Goal: Communication & Community: Answer question/provide support

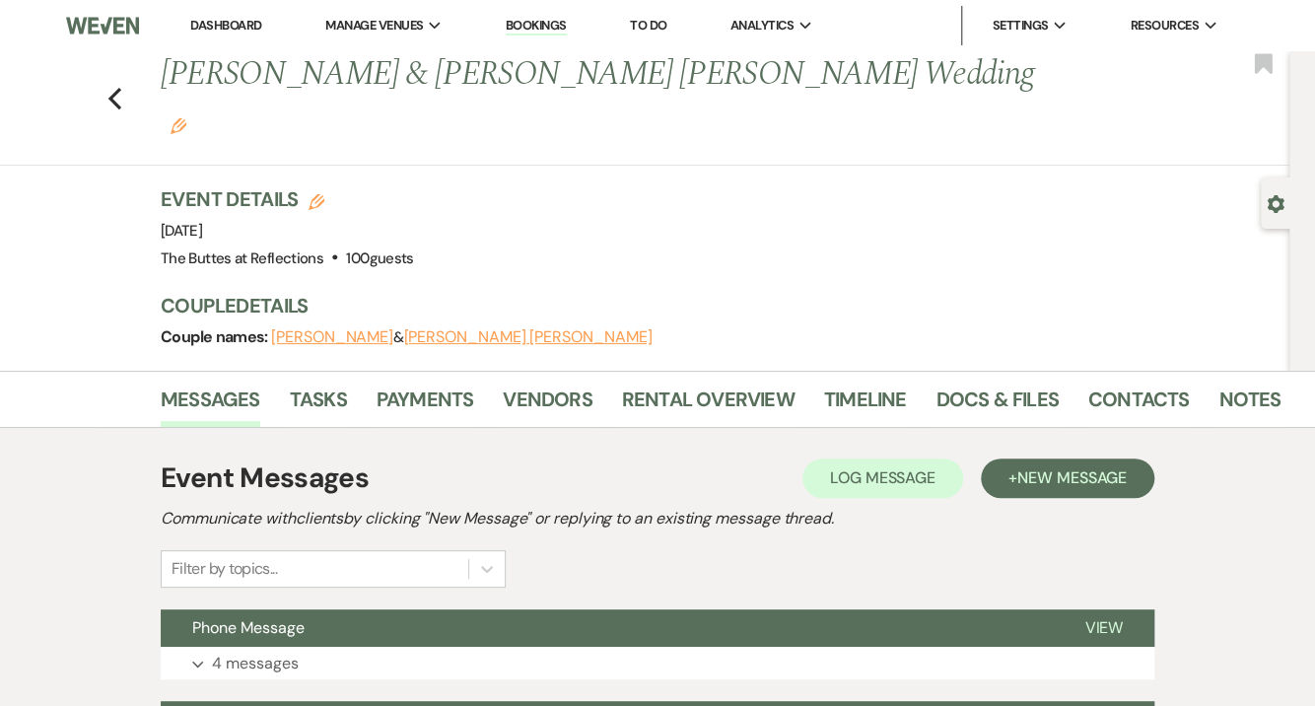
click at [230, 27] on link "Dashboard" at bounding box center [225, 25] width 71 height 17
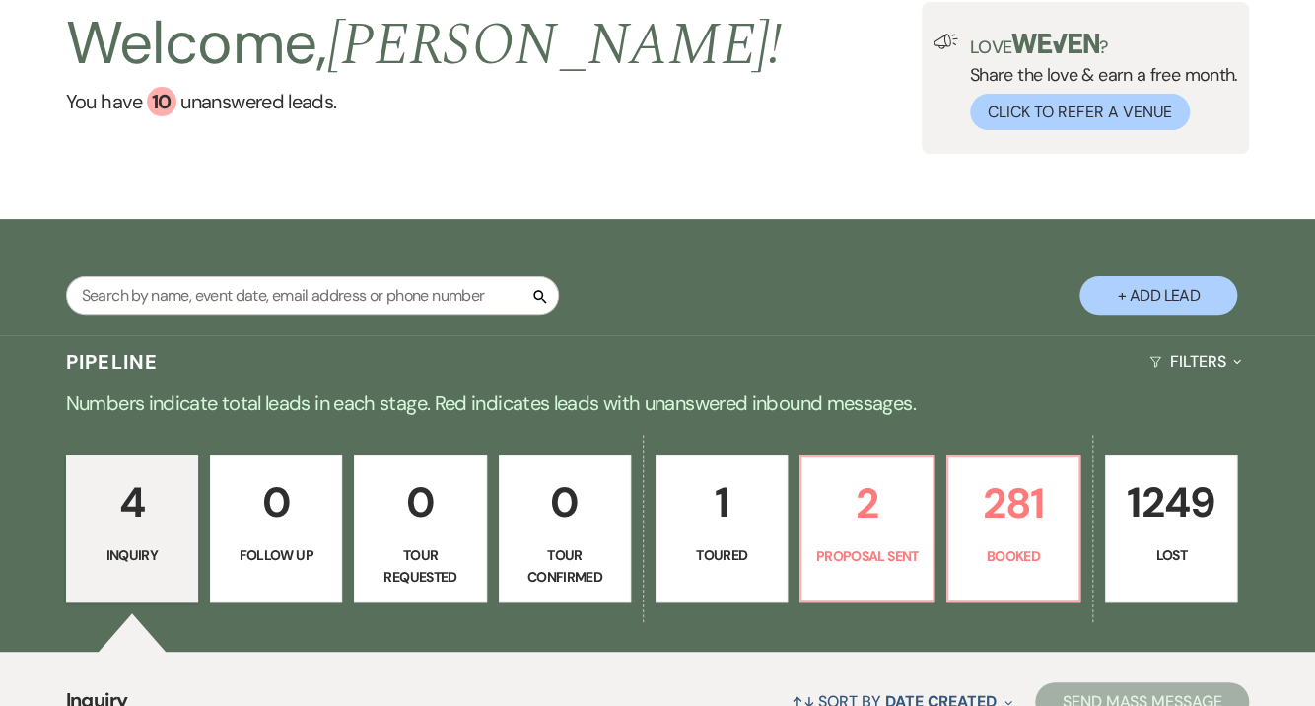
scroll to position [315, 0]
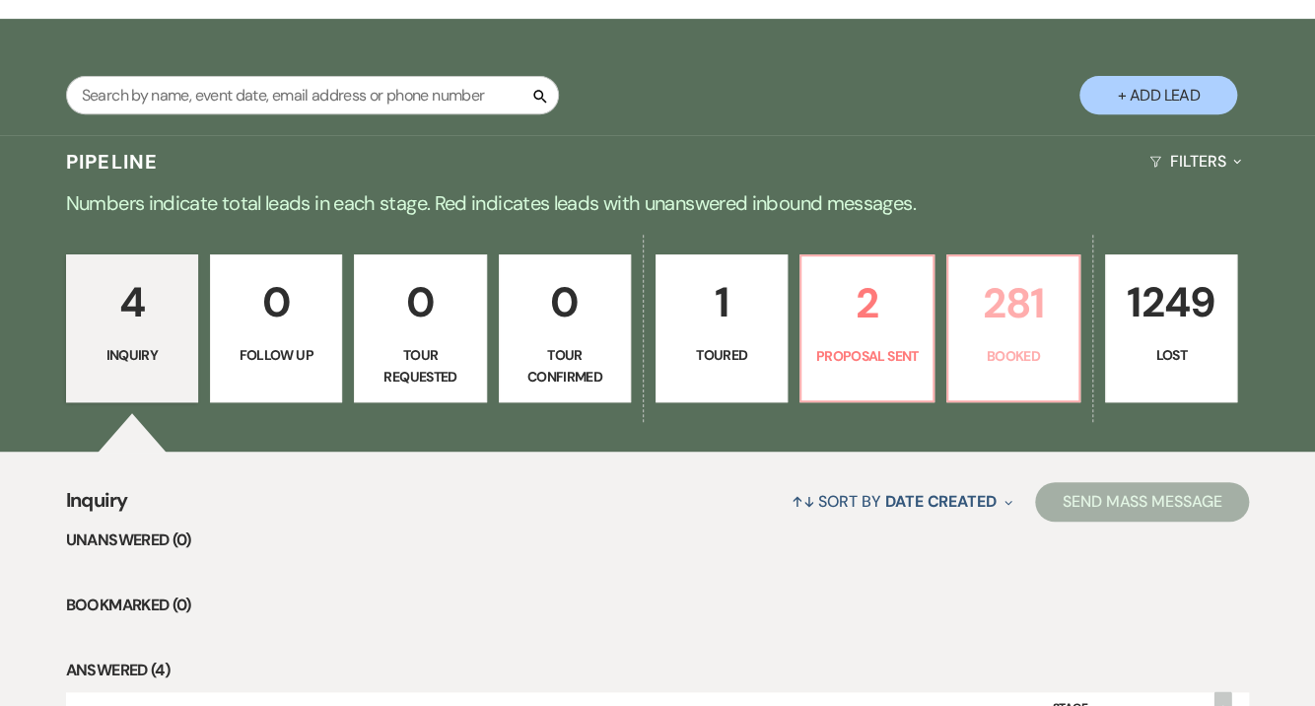
click at [991, 335] on p "281" at bounding box center [1013, 303] width 106 height 66
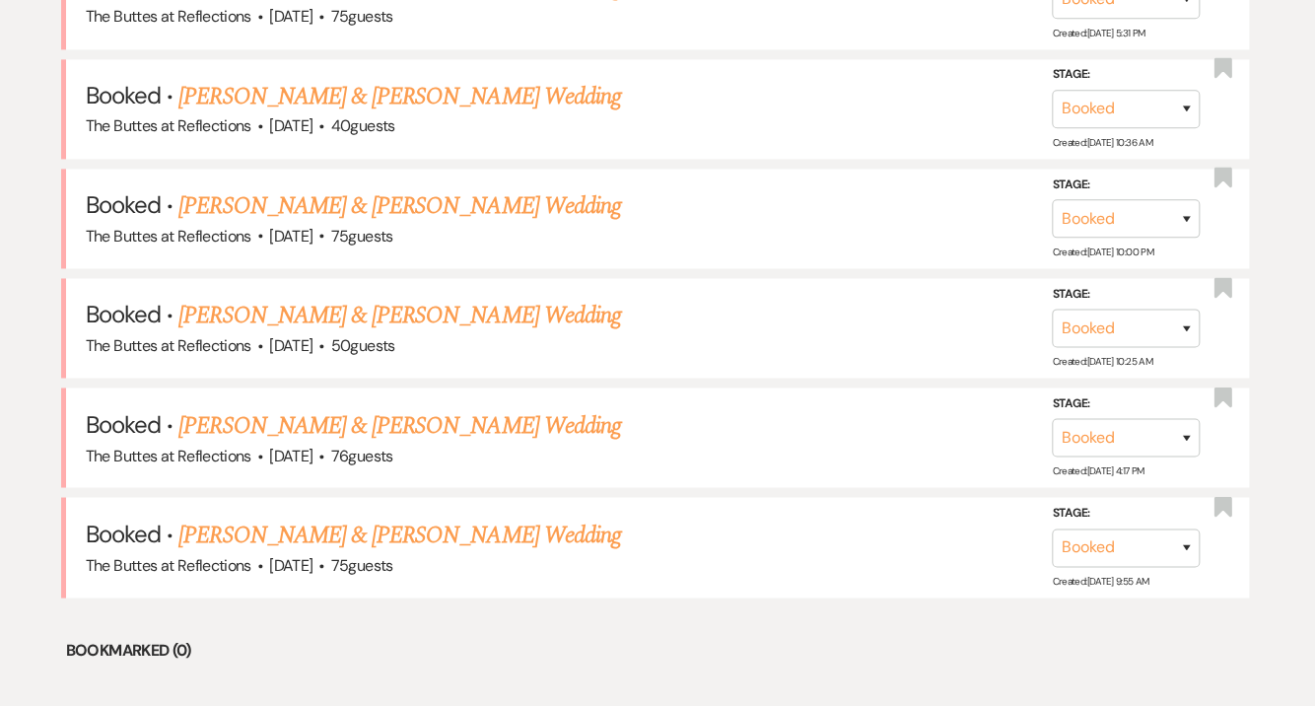
scroll to position [1340, 0]
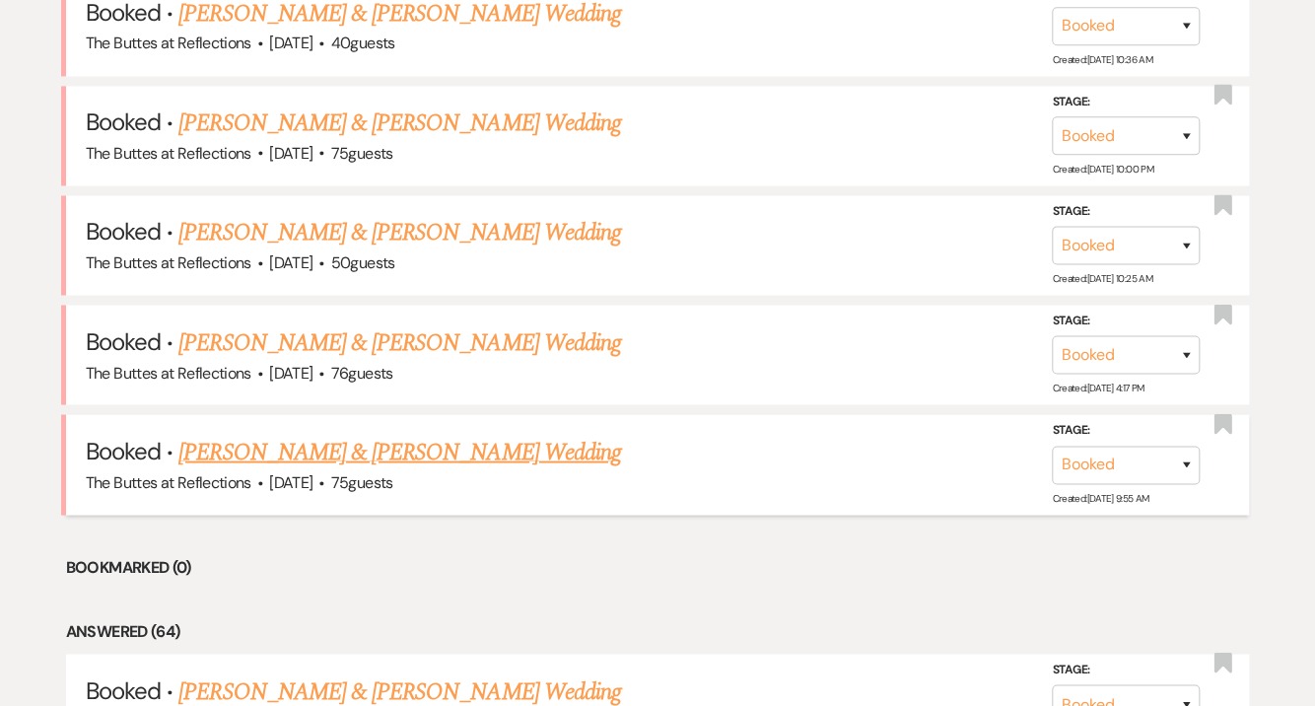
click at [243, 443] on link "[PERSON_NAME] & [PERSON_NAME] Wedding" at bounding box center [399, 451] width 442 height 35
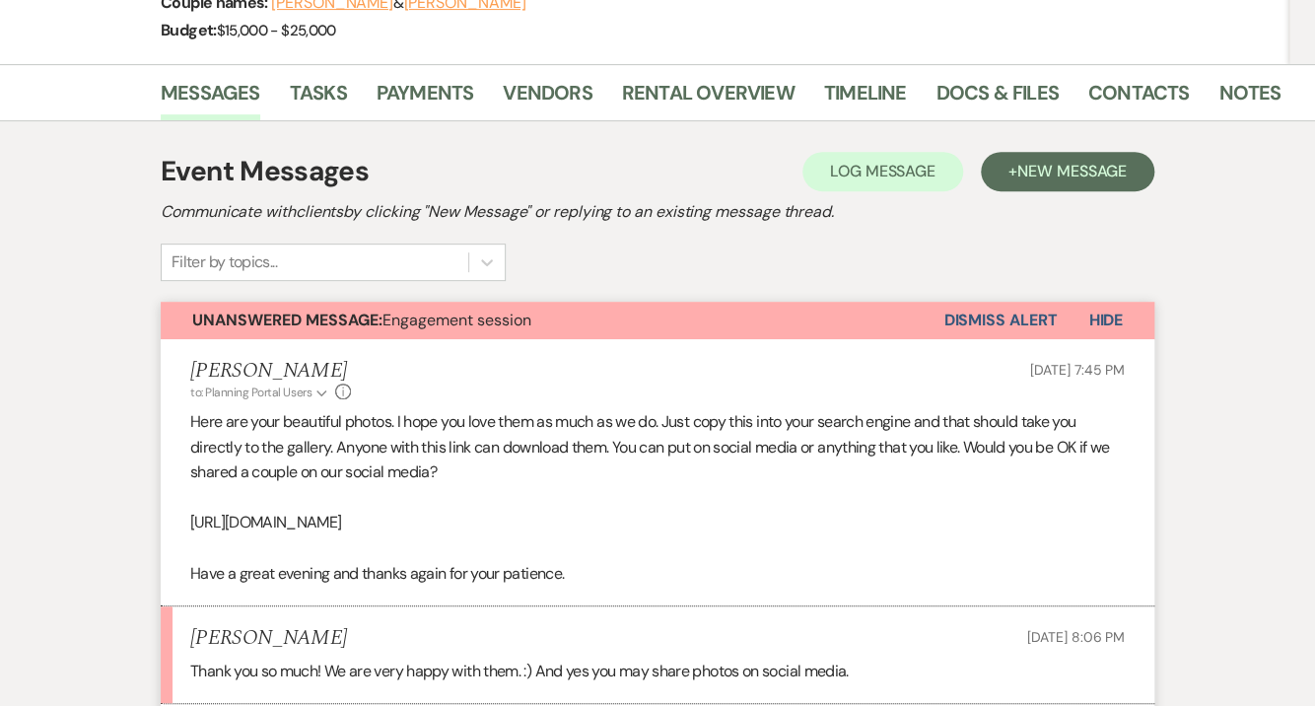
scroll to position [394, 0]
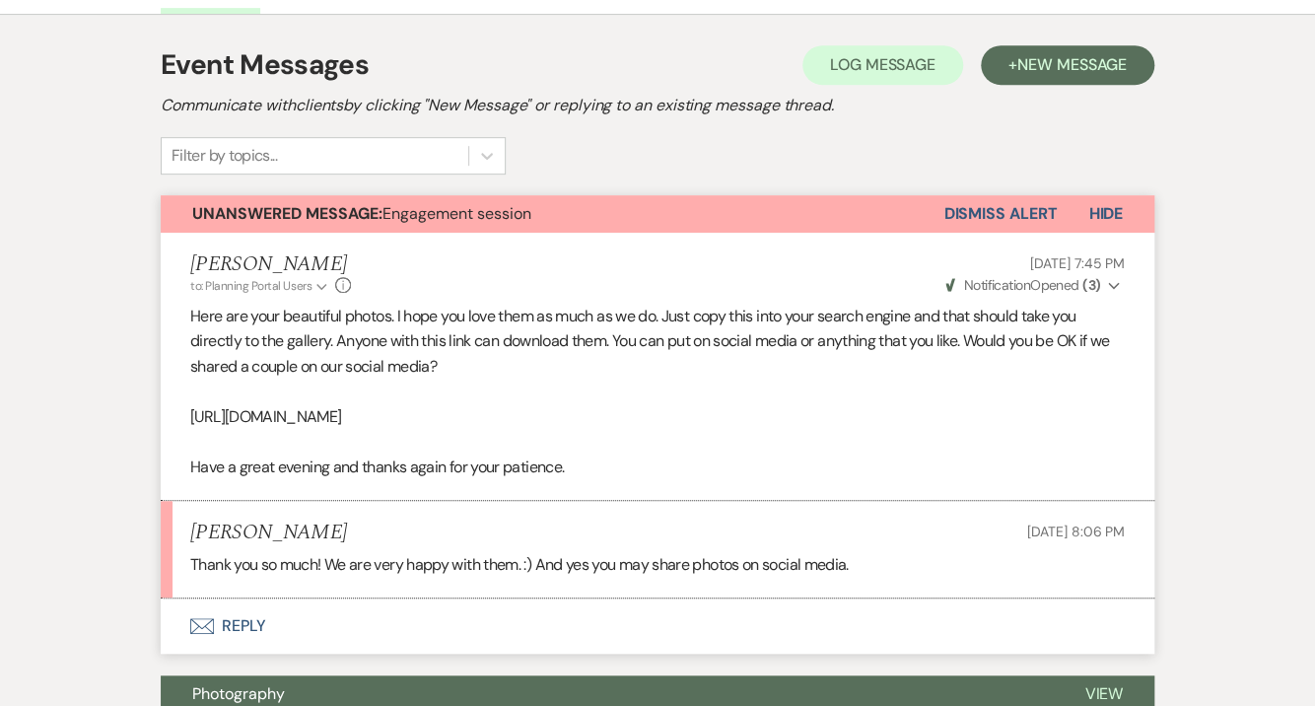
click at [257, 644] on button "Envelope Reply" at bounding box center [657, 625] width 993 height 55
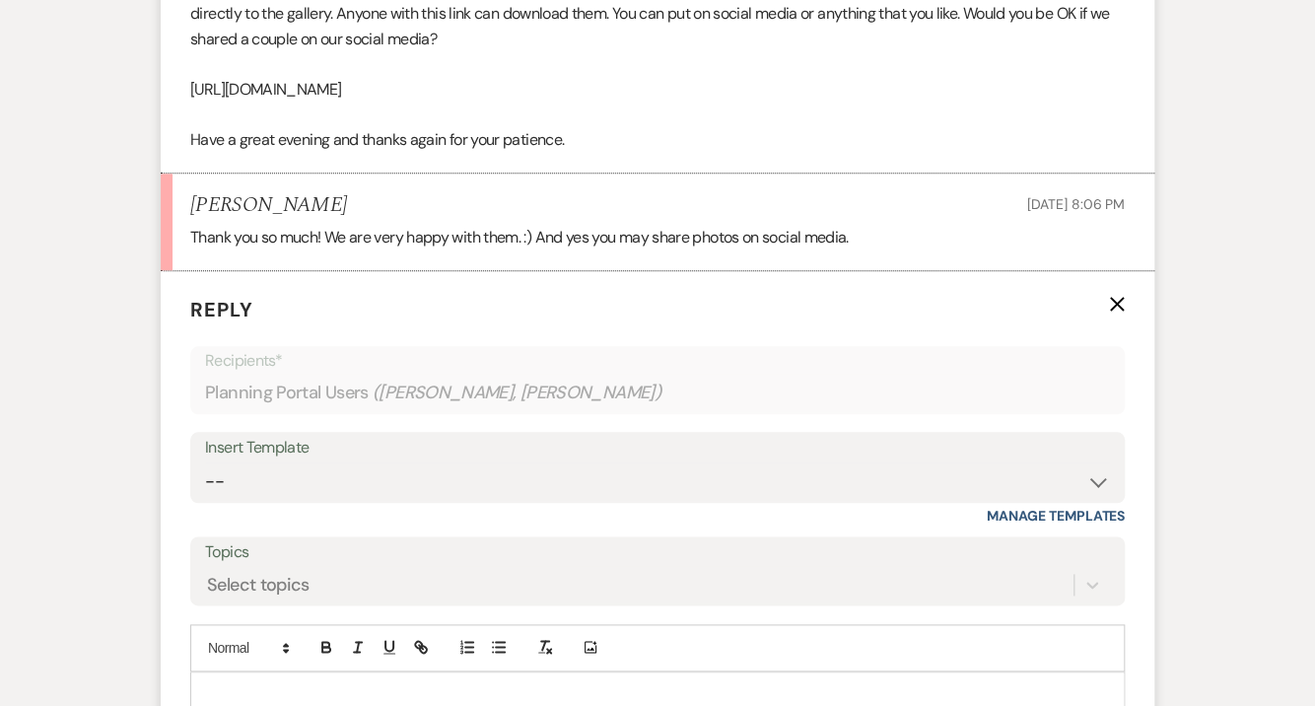
scroll to position [867, 0]
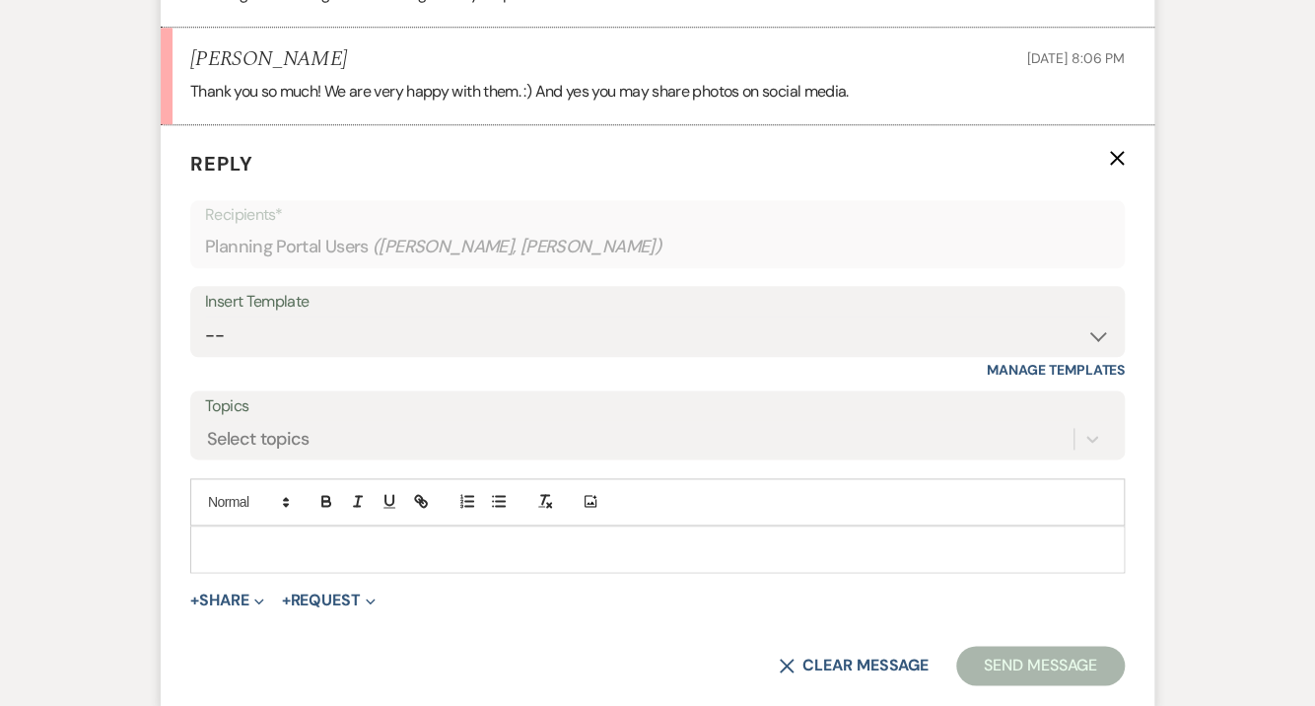
click at [234, 560] on p at bounding box center [657, 549] width 903 height 22
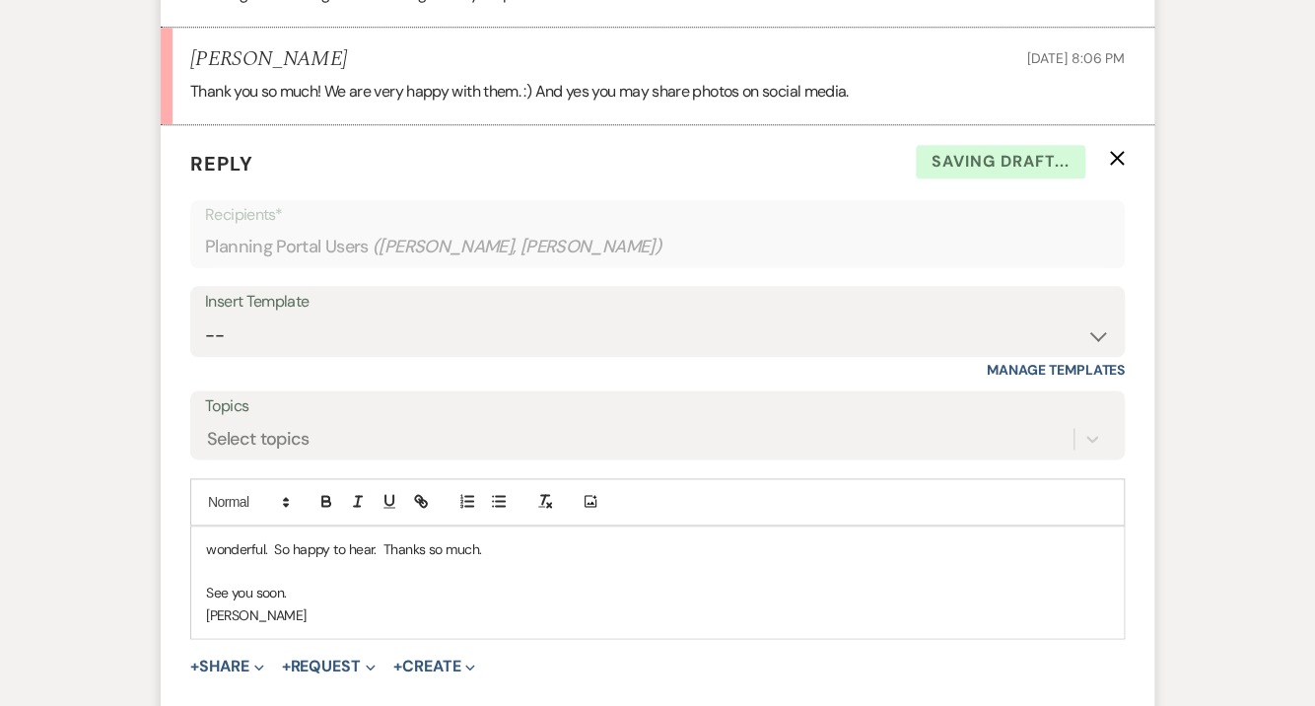
click at [213, 560] on p "wonderful. So happy to hear. Thanks so much." at bounding box center [657, 549] width 903 height 22
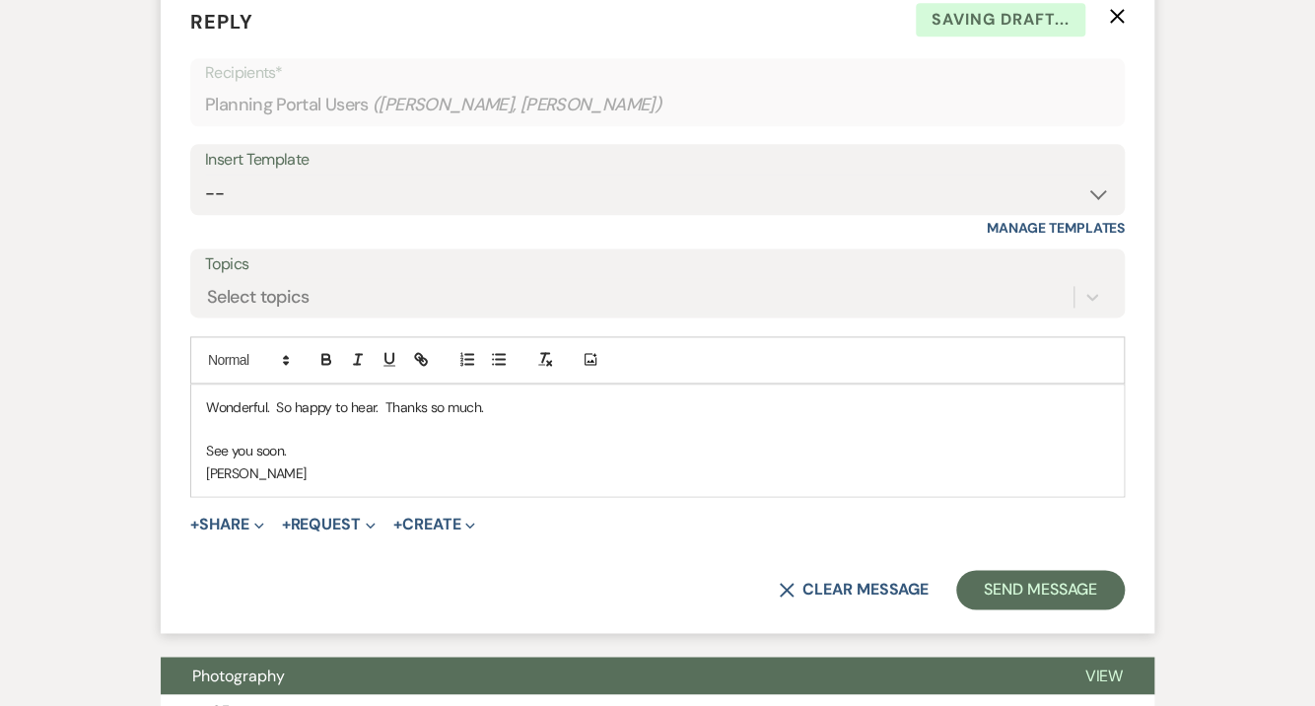
scroll to position [1025, 0]
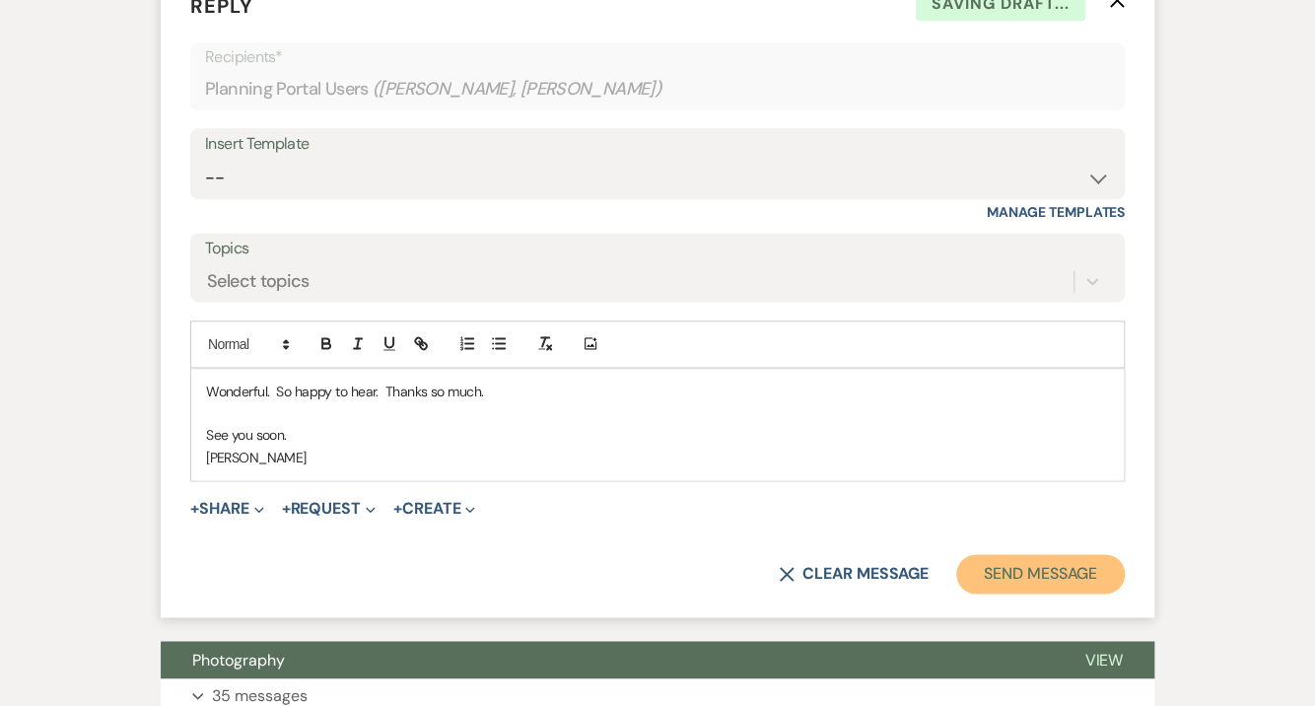
click at [993, 587] on button "Send Message" at bounding box center [1040, 573] width 169 height 39
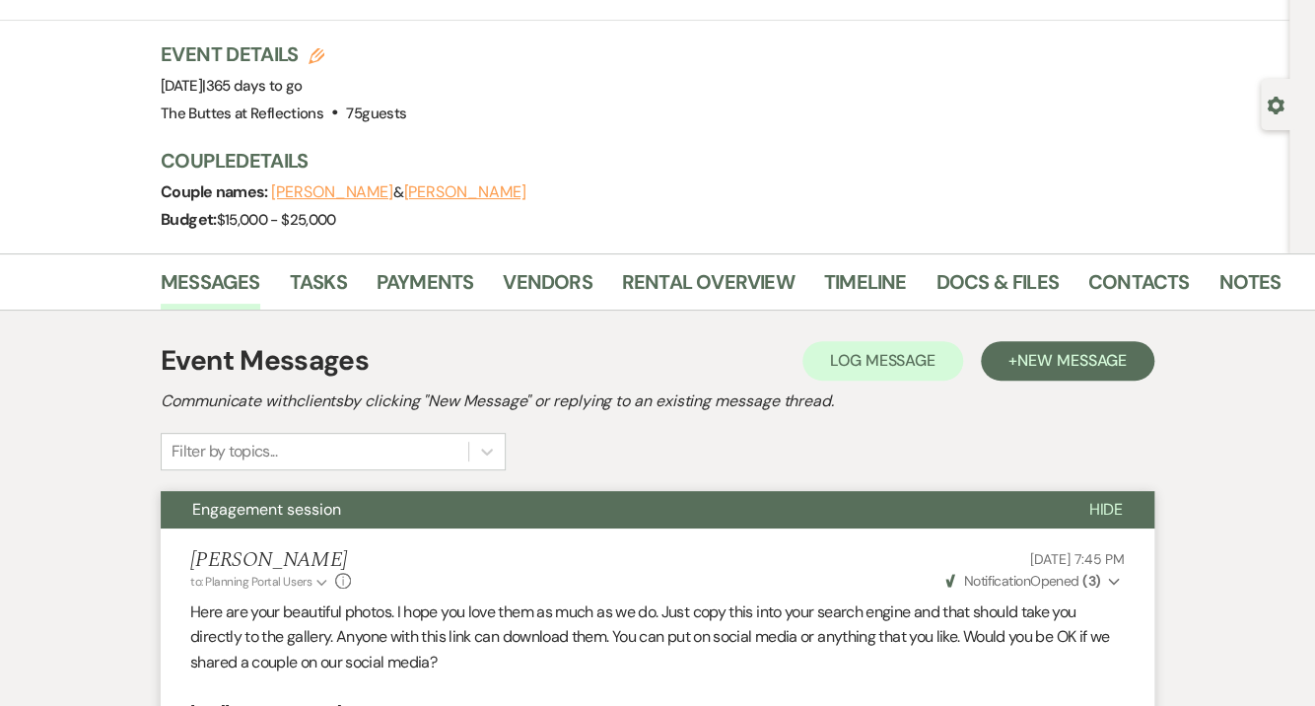
scroll to position [0, 0]
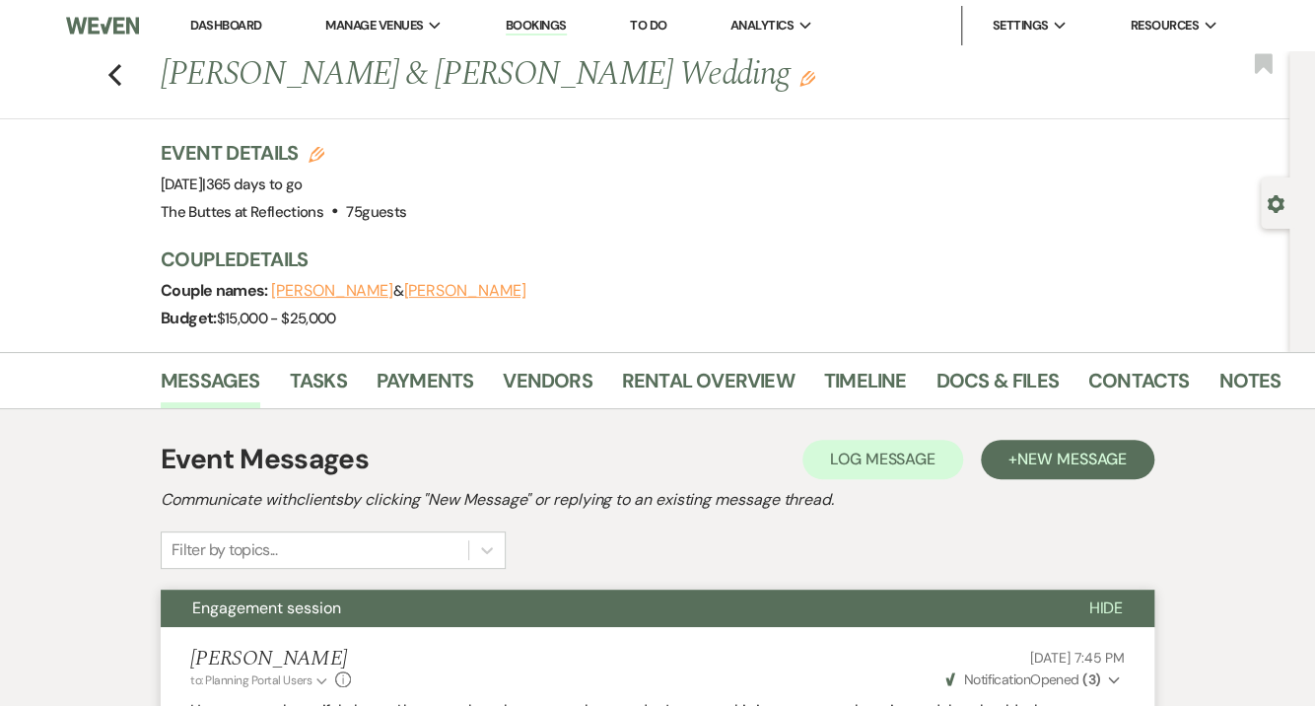
click at [235, 26] on link "Dashboard" at bounding box center [225, 25] width 71 height 17
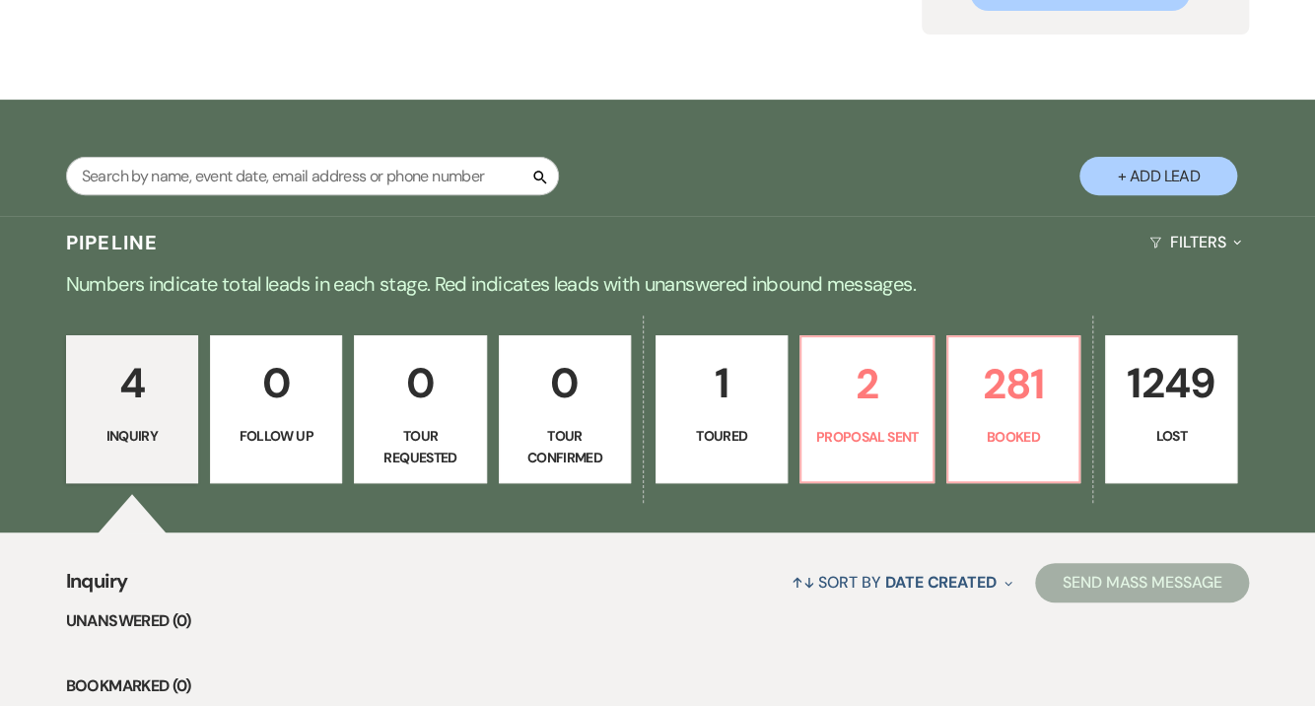
scroll to position [237, 0]
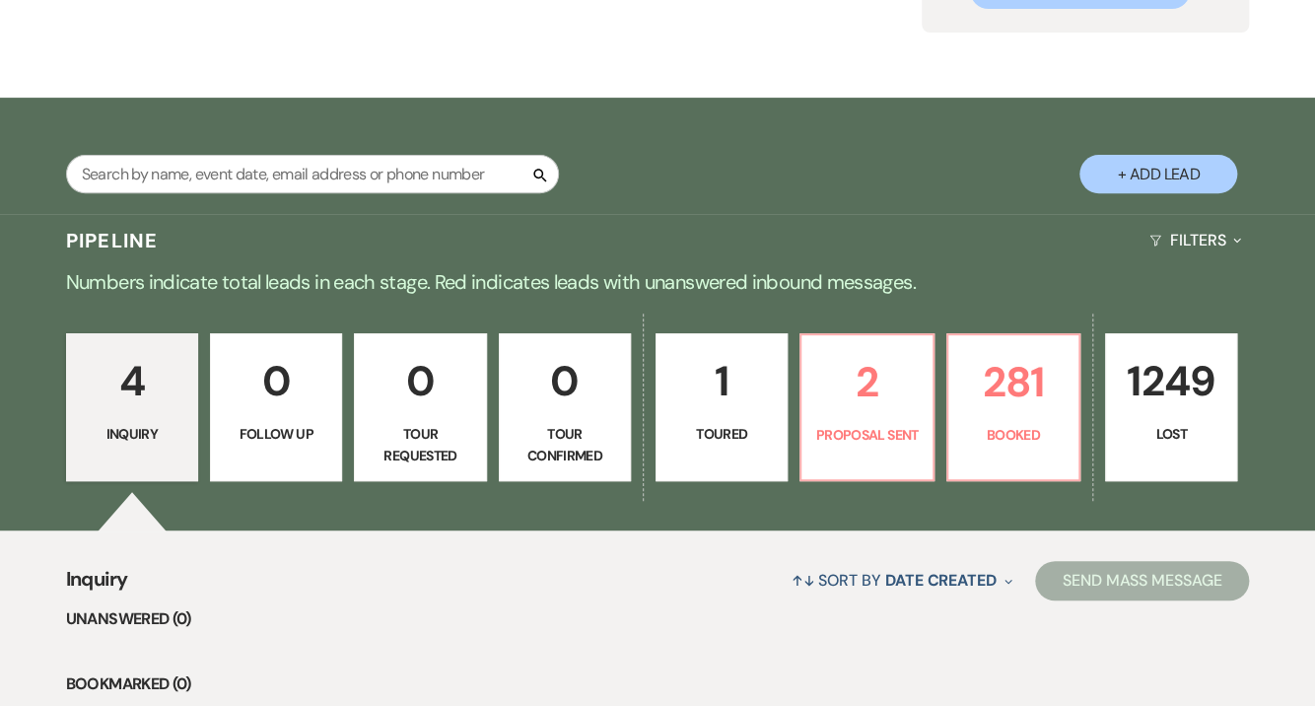
click at [722, 403] on p "1" at bounding box center [721, 381] width 106 height 66
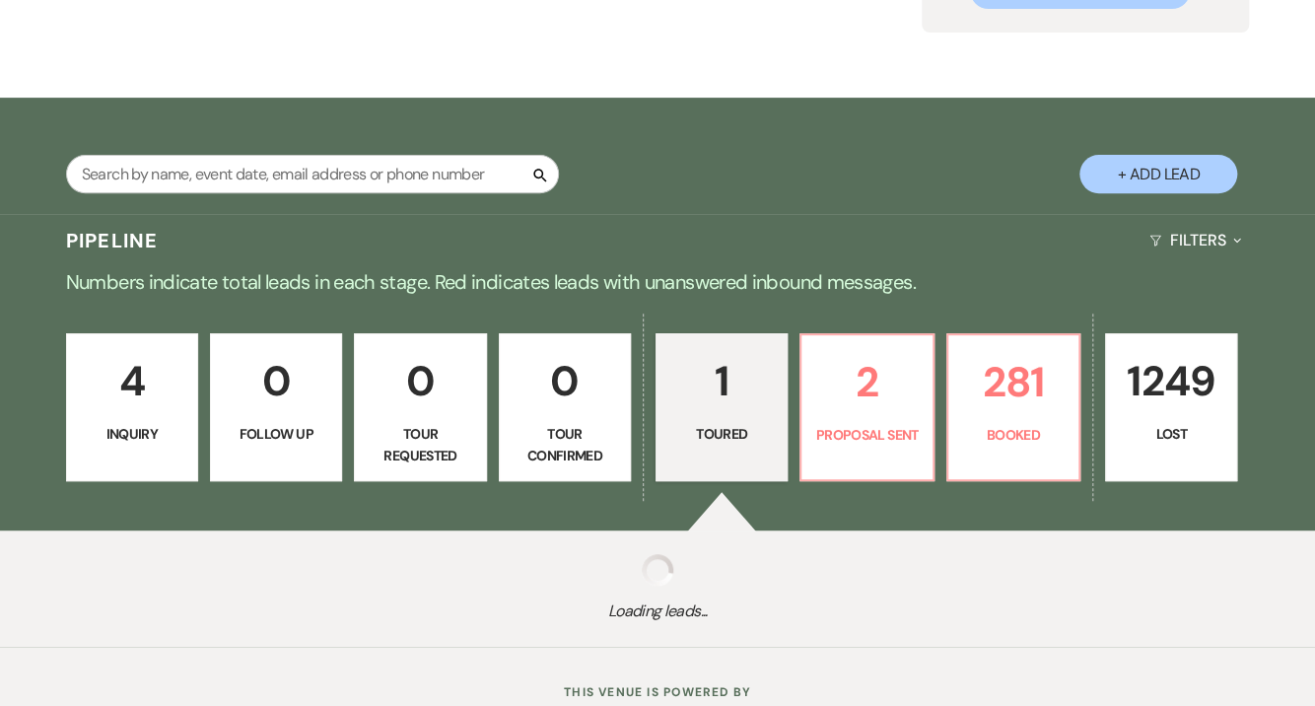
select select "5"
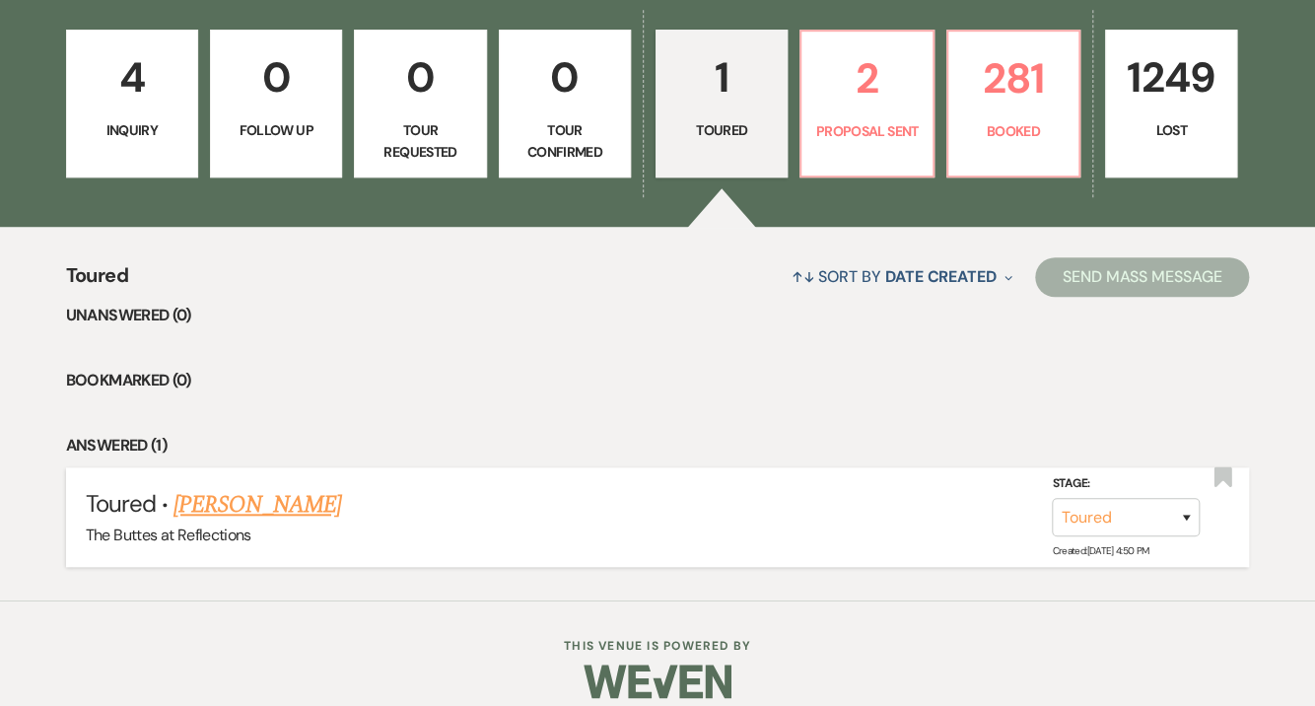
scroll to position [560, 0]
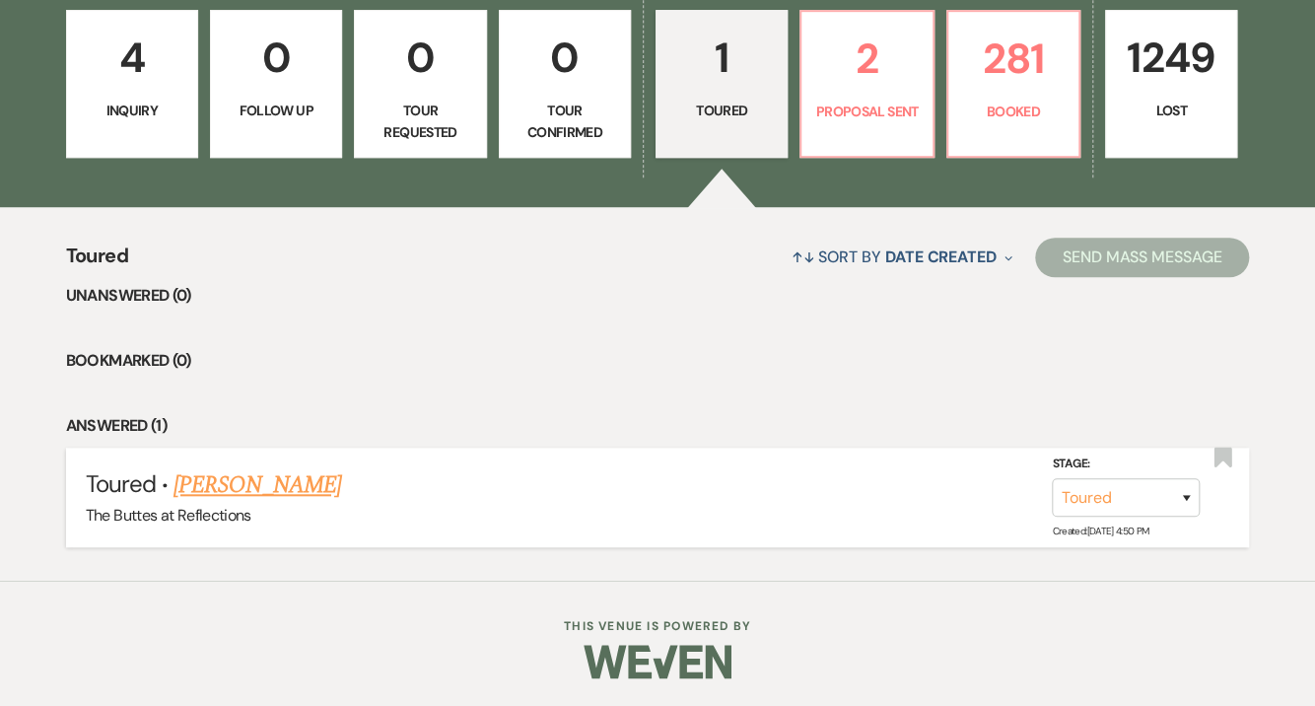
click at [267, 481] on link "[PERSON_NAME]" at bounding box center [257, 484] width 168 height 35
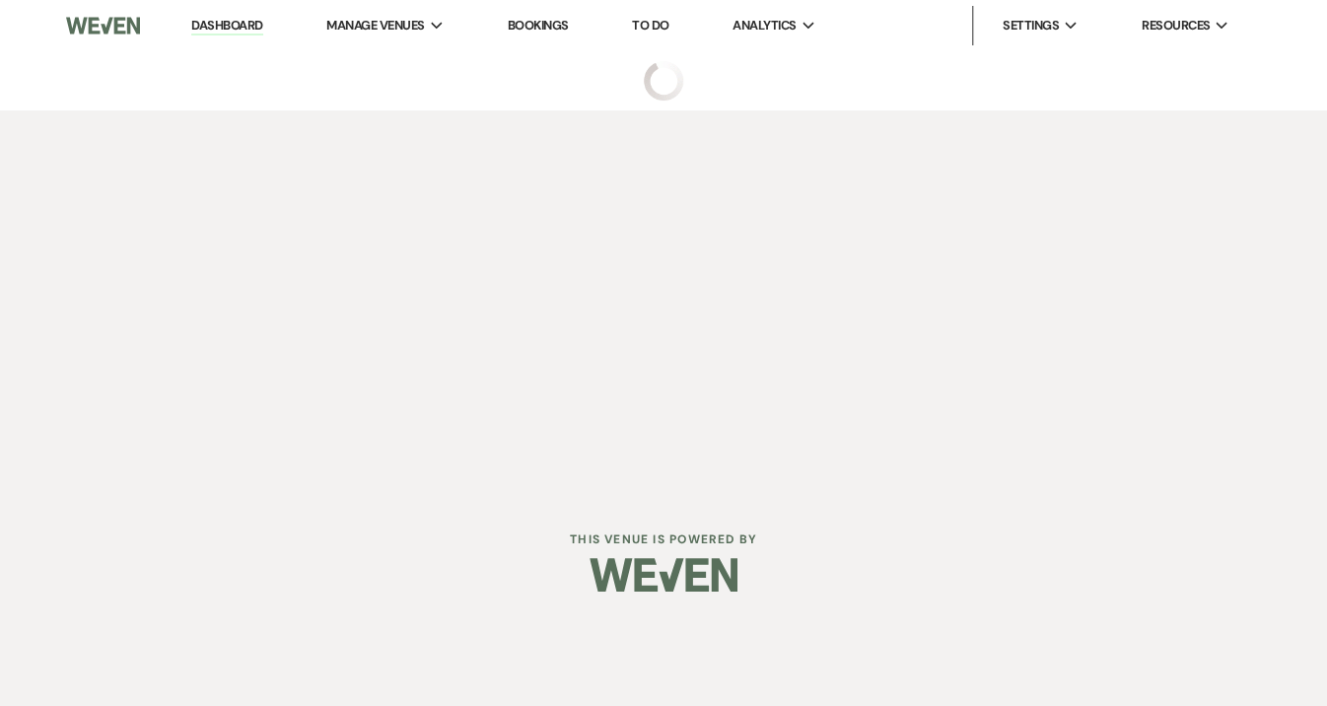
select select "5"
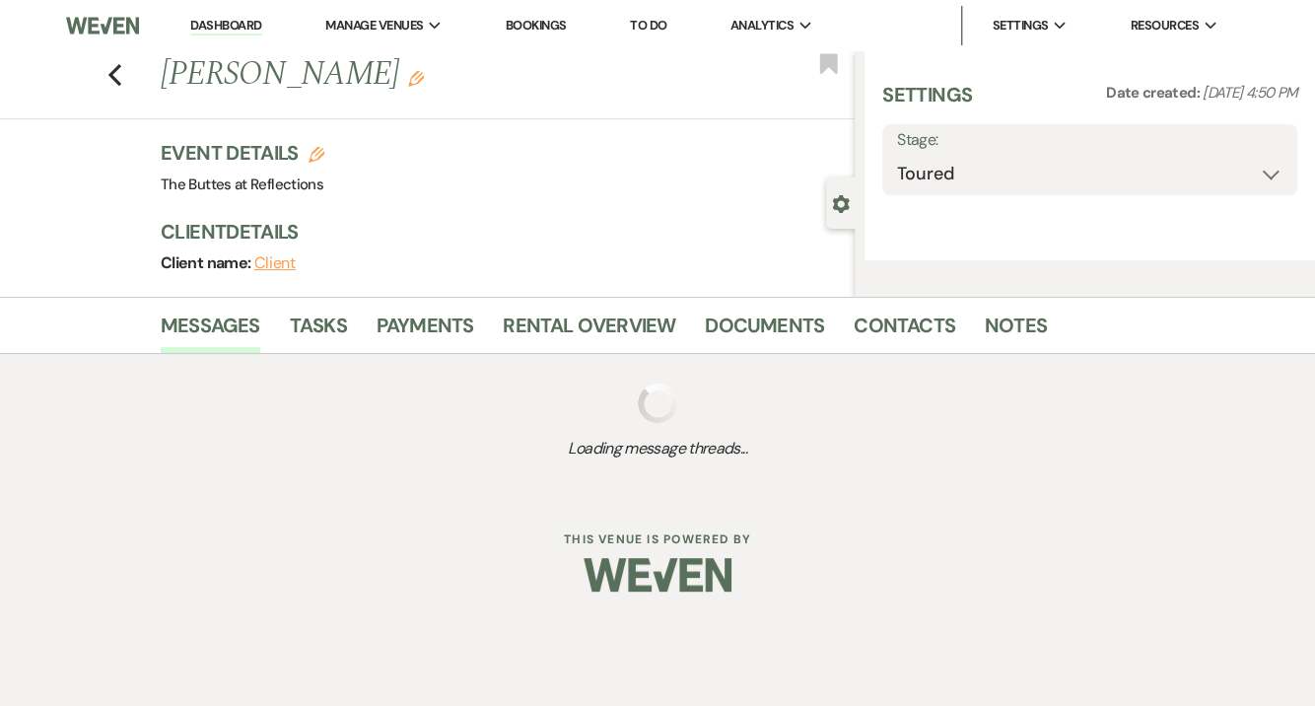
select select "20"
select select "15"
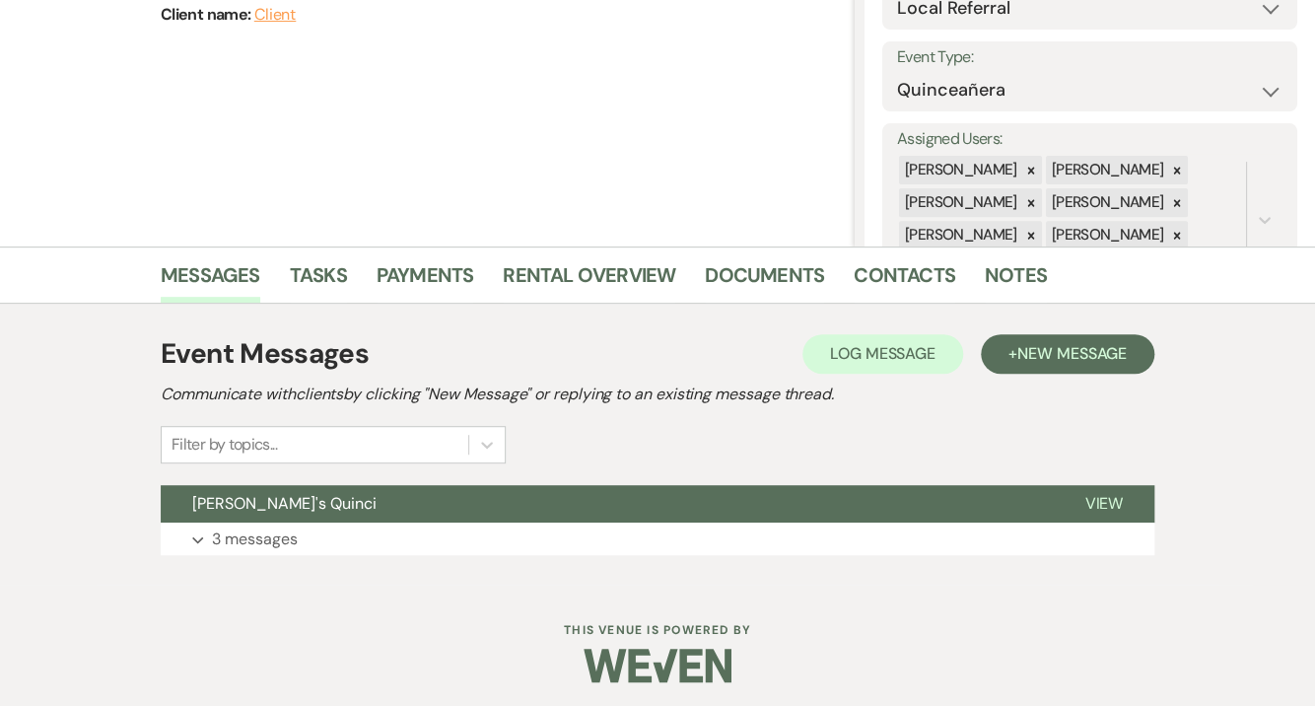
scroll to position [253, 0]
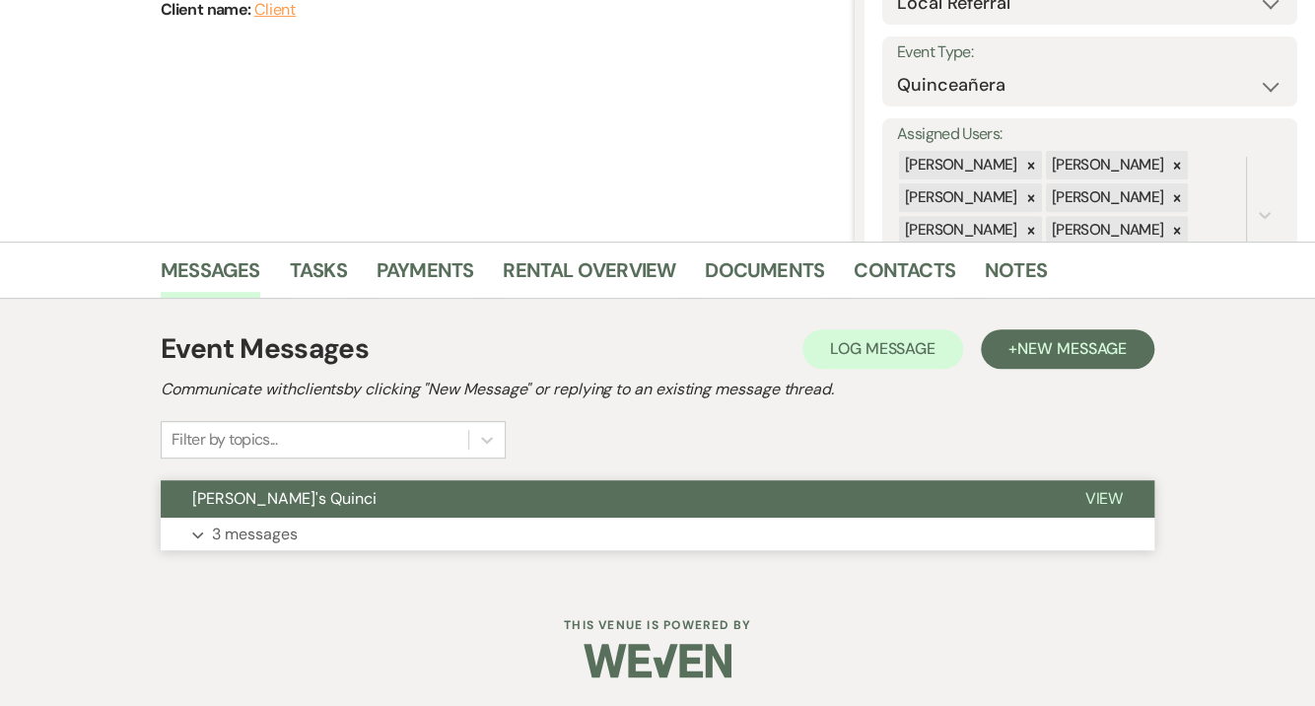
click at [315, 528] on button "Expand 3 messages" at bounding box center [657, 534] width 993 height 34
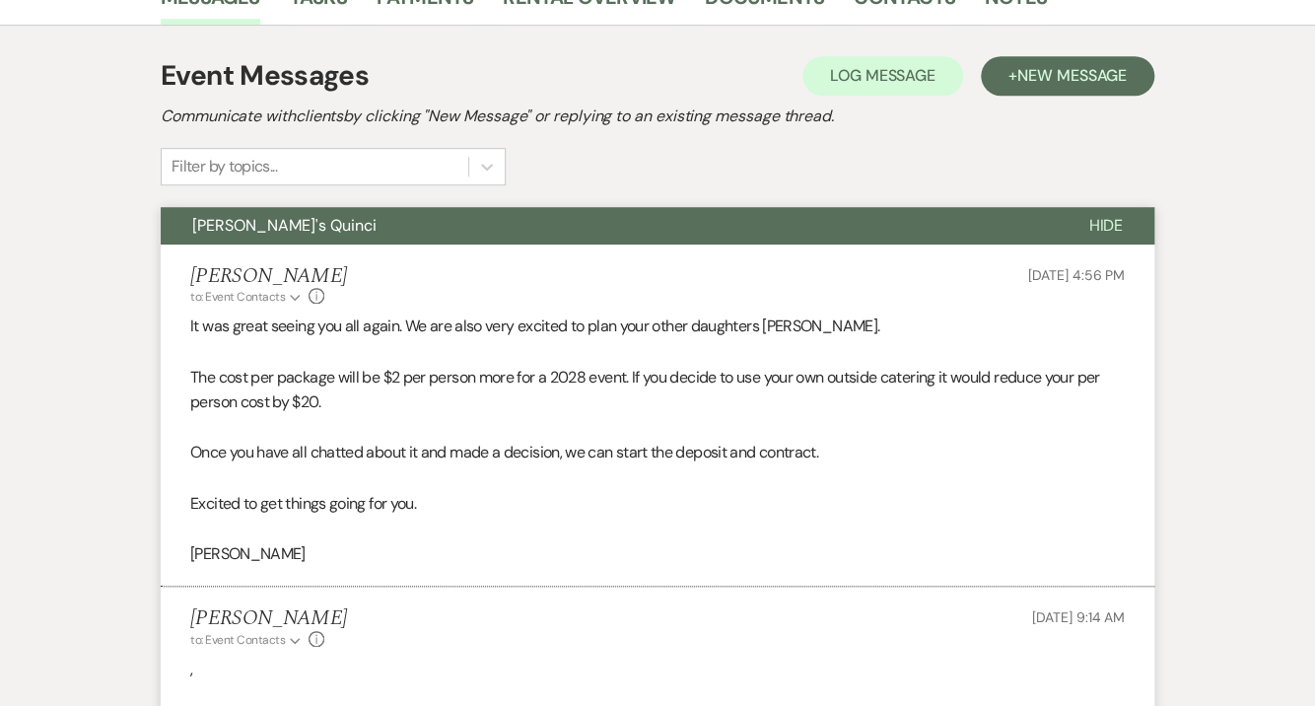
scroll to position [569, 0]
